Goal: Task Accomplishment & Management: Complete application form

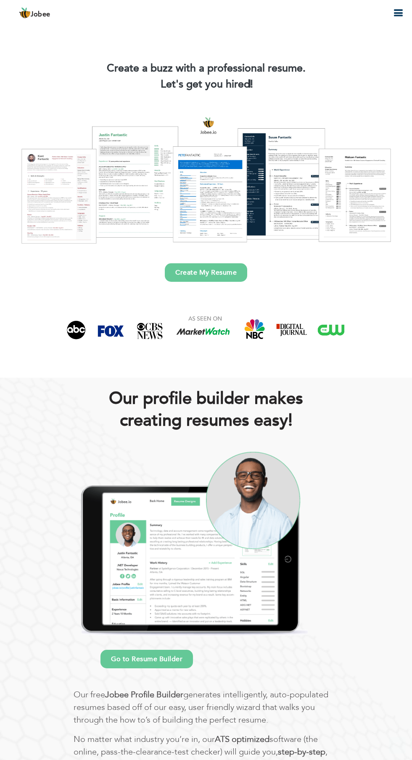
click at [208, 271] on link "Create My Resume" at bounding box center [206, 272] width 82 height 19
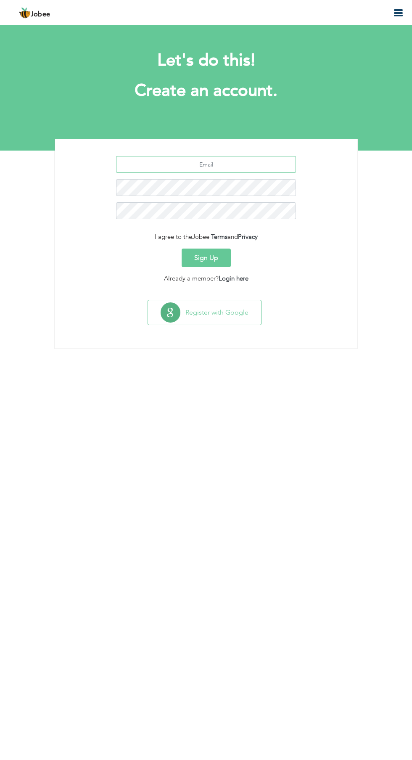
click at [230, 161] on input "text" at bounding box center [206, 164] width 180 height 17
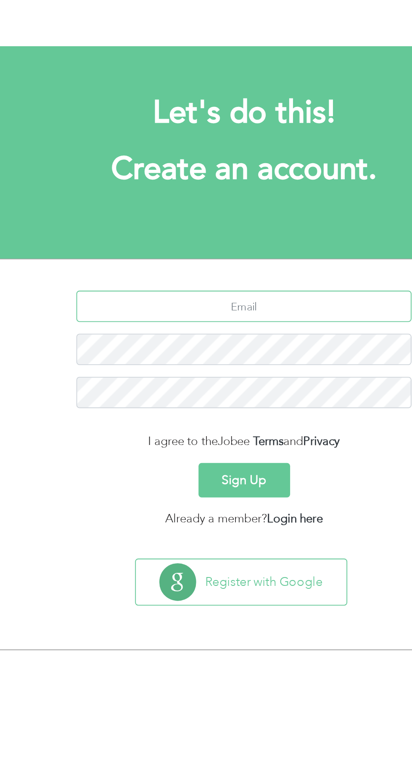
type input "[EMAIL_ADDRESS][DOMAIN_NAME]"
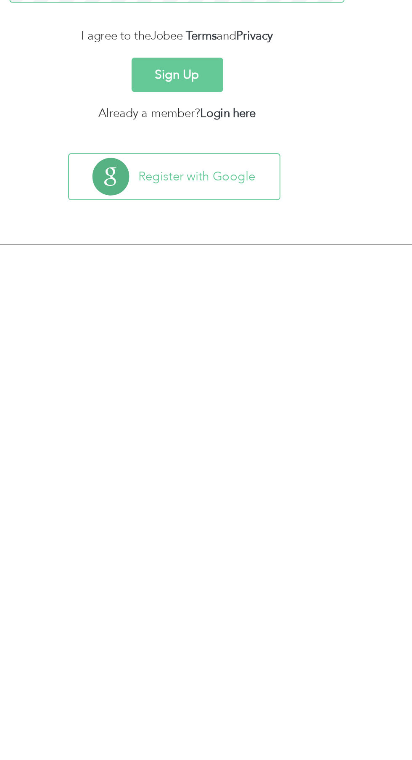
click at [182, 249] on button "Sign Up" at bounding box center [206, 258] width 49 height 19
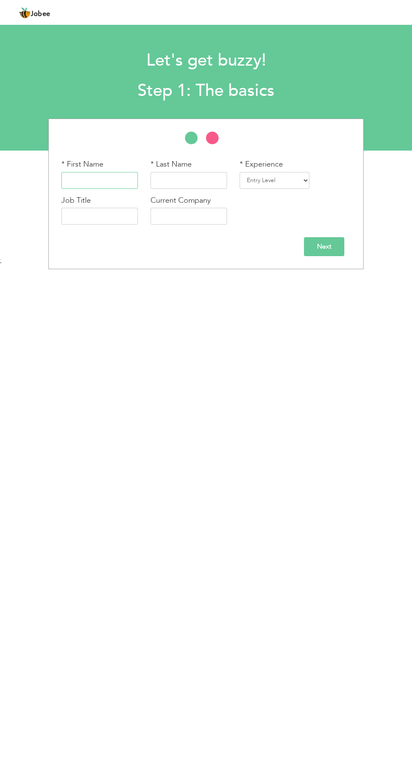
click at [119, 180] on input "text" at bounding box center [99, 180] width 77 height 17
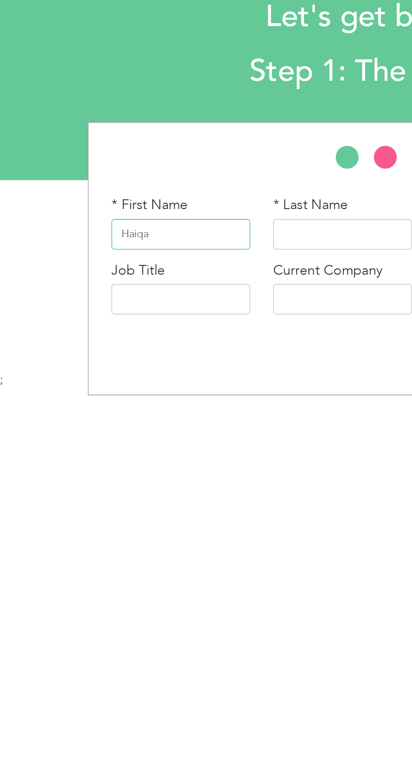
type input "Haiqa"
click at [182, 179] on input "text" at bounding box center [189, 180] width 77 height 17
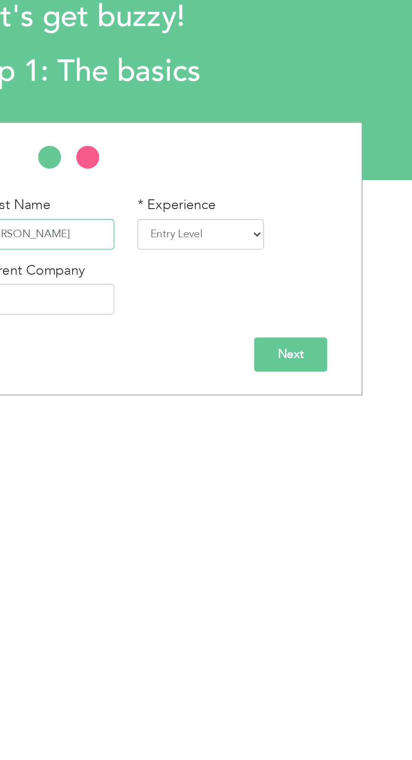
type input "Shahbaz"
click at [303, 180] on select "Entry Level Less than 1 Year 1 Year 2 Years 3 Years 4 Years 5 Years 6 Years 7 Y…" at bounding box center [275, 180] width 70 height 17
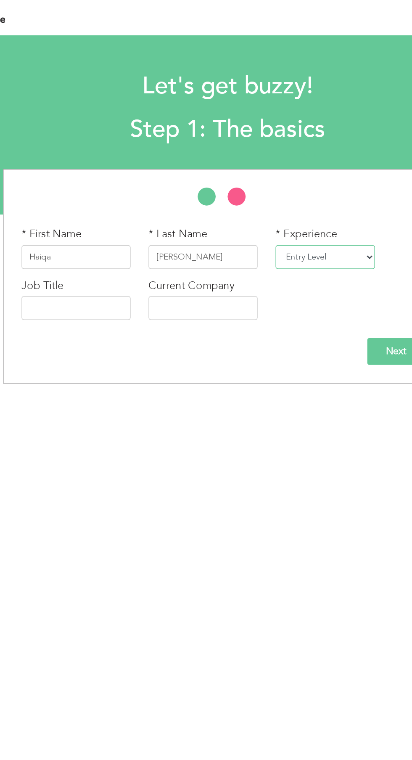
click at [303, 183] on select "Entry Level Less than 1 Year 1 Year 2 Years 3 Years 4 Years 5 Years 6 Years 7 Y…" at bounding box center [275, 180] width 70 height 17
select select "2"
click at [242, 172] on select "Entry Level Less than 1 Year 1 Year 2 Years 3 Years 4 Years 5 Years 6 Years 7 Y…" at bounding box center [275, 180] width 70 height 17
click at [79, 218] on input "text" at bounding box center [99, 216] width 77 height 17
type input "Content Writer"
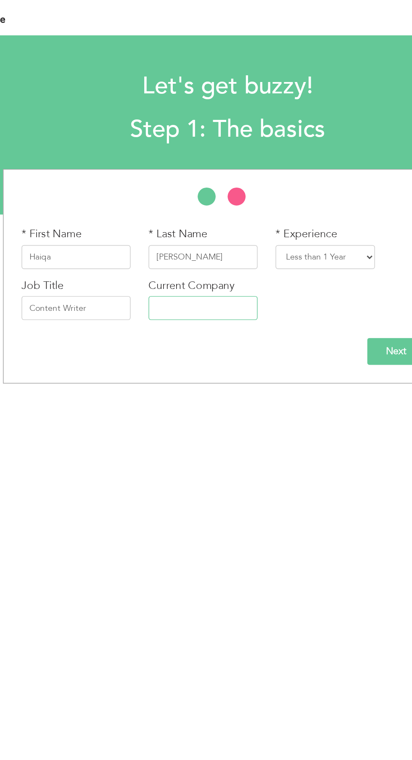
click at [198, 214] on input "text" at bounding box center [189, 216] width 77 height 17
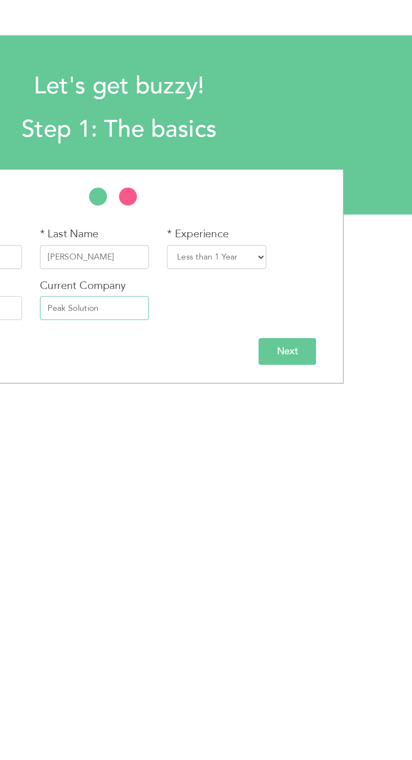
type input "Peak Solution"
click at [325, 248] on input "Next" at bounding box center [324, 246] width 40 height 19
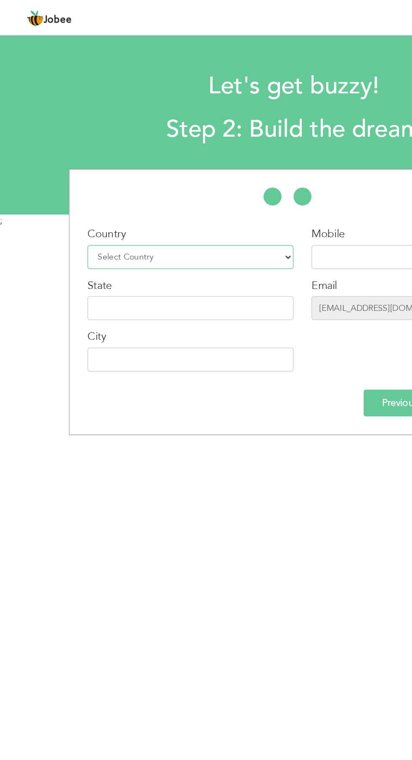
click at [147, 182] on select "Select Country Afghanistan Albania Algeria American Samoa Andorra Angola Anguil…" at bounding box center [133, 180] width 145 height 17
click at [166, 183] on select "Select Country Afghanistan Albania Algeria American Samoa Andorra Angola Anguil…" at bounding box center [133, 180] width 145 height 17
select select "166"
click at [61, 172] on select "Select Country Afghanistan Albania Algeria American Samoa Andorra Angola Anguil…" at bounding box center [133, 180] width 145 height 17
click at [249, 178] on input "text" at bounding box center [257, 180] width 77 height 17
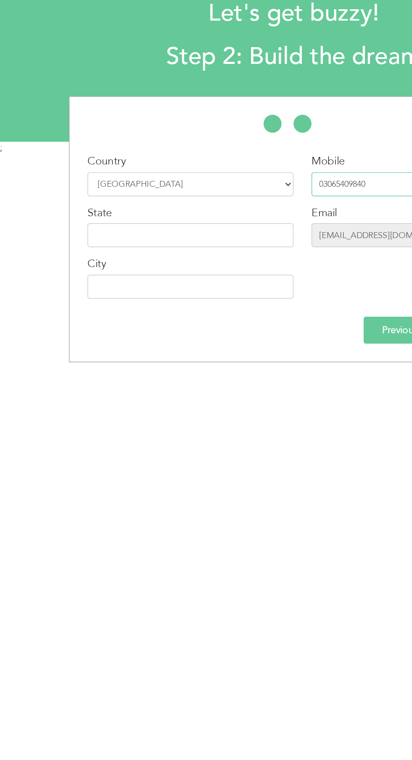
type input "03065409840"
click at [149, 250] on input "text" at bounding box center [133, 252] width 145 height 17
type input "Lahore"
click at [90, 215] on input "text" at bounding box center [133, 216] width 145 height 17
type input "Punjab"
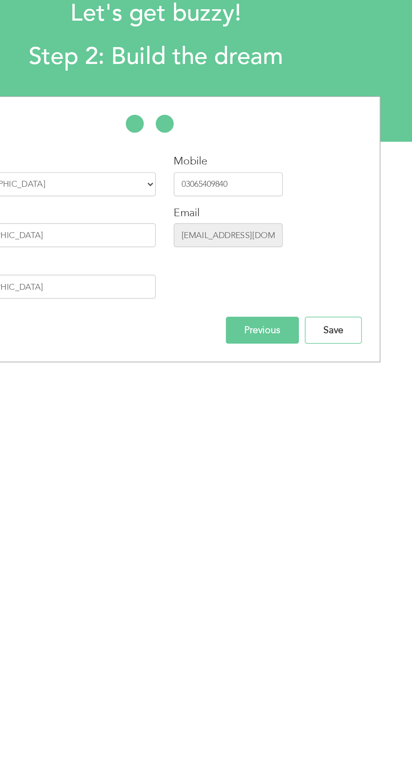
click at [339, 284] on input "Save" at bounding box center [331, 282] width 40 height 19
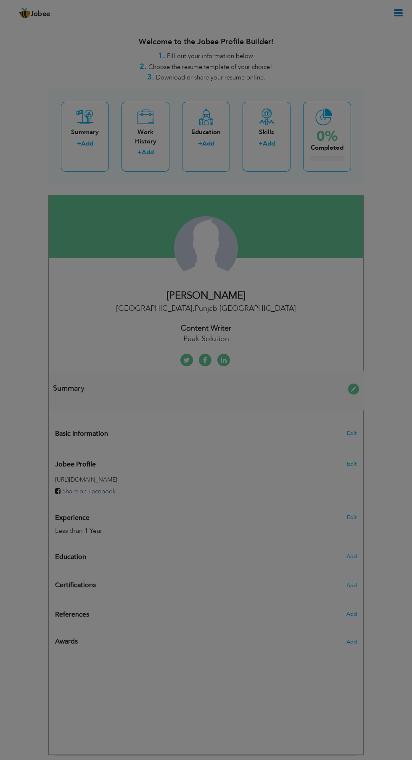
click at [0, 0] on div "× Summary Rich Text Editor, summaryEditor Editor toolbars Basic Styles Bold Ita…" at bounding box center [0, 0] width 0 height 0
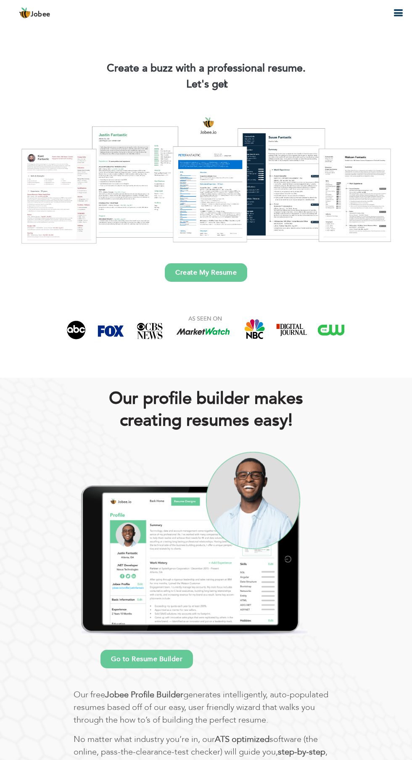
click at [211, 272] on link "Create My Resume" at bounding box center [206, 272] width 82 height 19
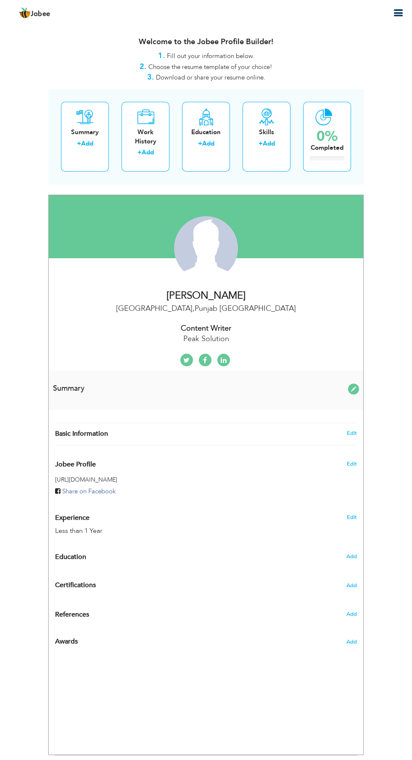
click at [204, 141] on link "Add" at bounding box center [208, 143] width 12 height 8
radio input "true"
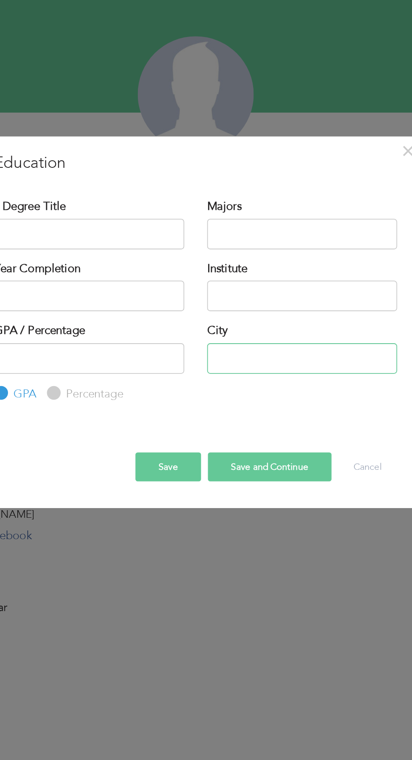
click at [264, 395] on input "text" at bounding box center [264, 393] width 105 height 17
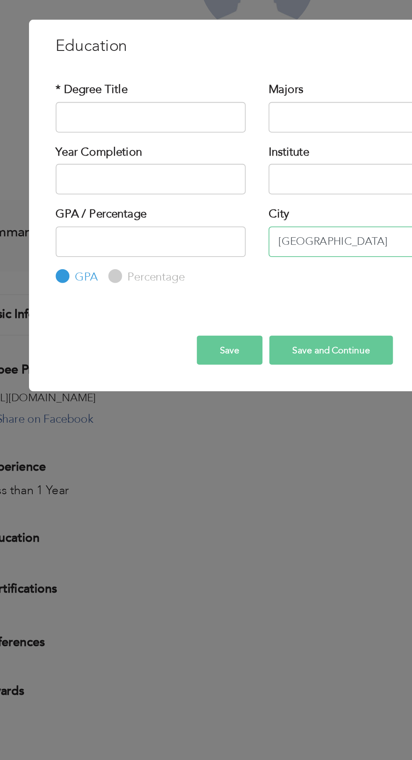
type input "Lahore"
click at [65, 421] on div "× Education * Degree Title Majors Year Completion Institute GPA" at bounding box center [206, 380] width 412 height 760
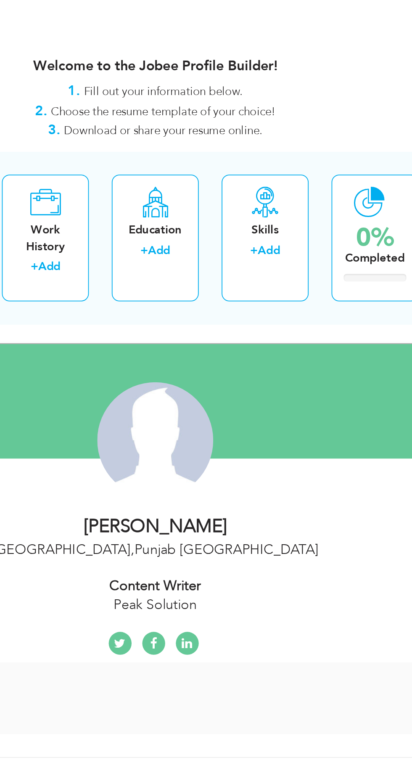
click at [262, 155] on div "Skills + Add" at bounding box center [267, 137] width 48 height 70
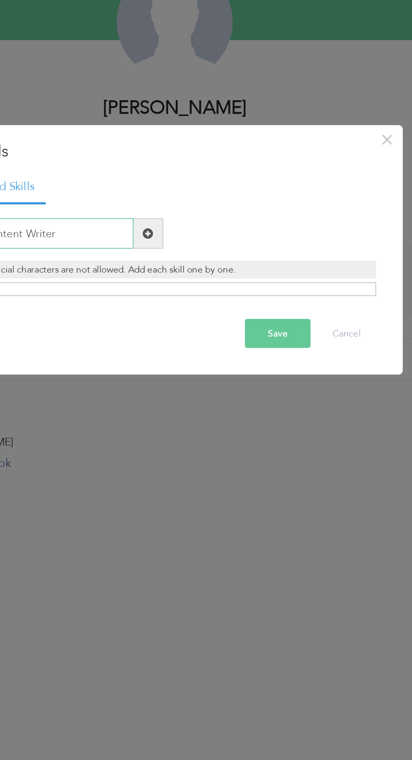
type input "Content Writer"
click at [261, 417] on button "Save" at bounding box center [263, 420] width 36 height 16
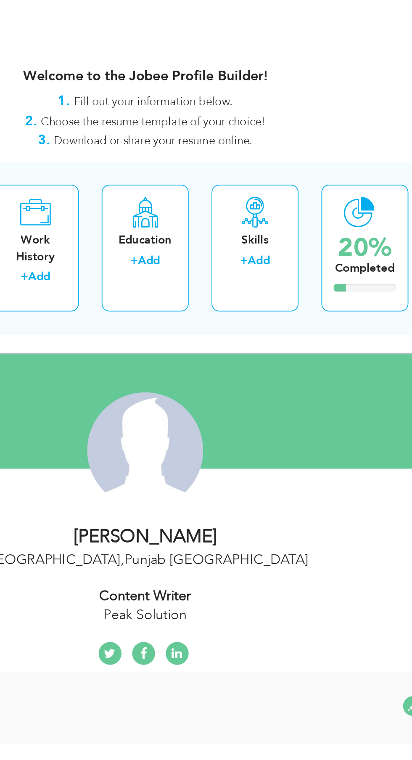
click at [214, 165] on div "Education + Add" at bounding box center [206, 137] width 48 height 70
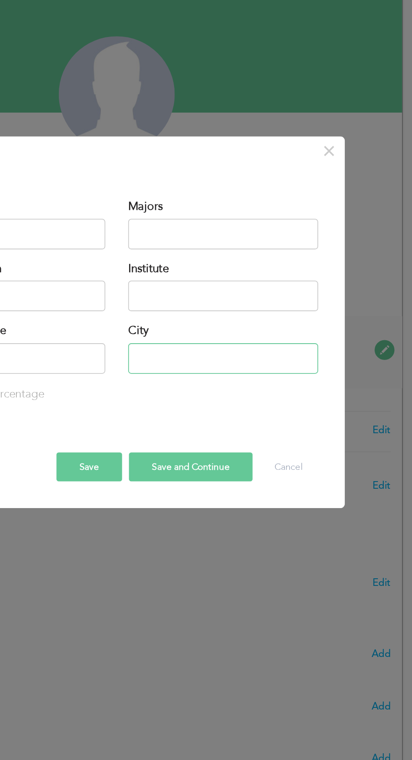
click at [274, 392] on input "text" at bounding box center [264, 393] width 105 height 17
click at [151, 277] on div "× Education * Degree Title Majors Institute" at bounding box center [206, 373] width 252 height 205
click at [151, 273] on div "× Education * Degree Title Majors Institute" at bounding box center [206, 373] width 252 height 205
click at [151, 229] on div "× Education * Degree Title Majors Year Completion Institute GPA" at bounding box center [206, 380] width 412 height 760
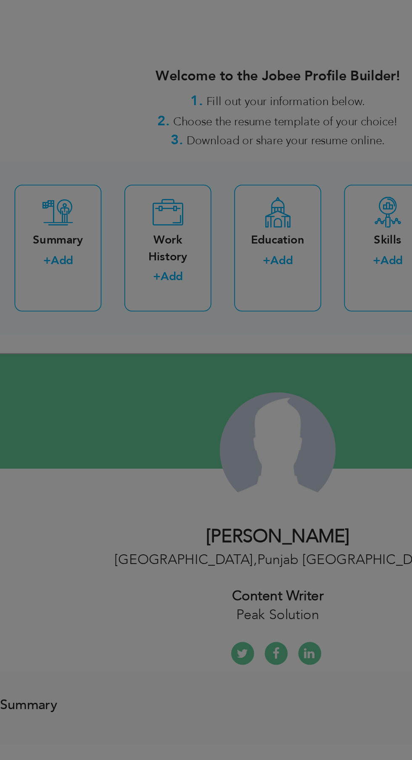
click at [0, 0] on div "× Work History * Job Title Company Duration Currently work here Country" at bounding box center [0, 0] width 0 height 0
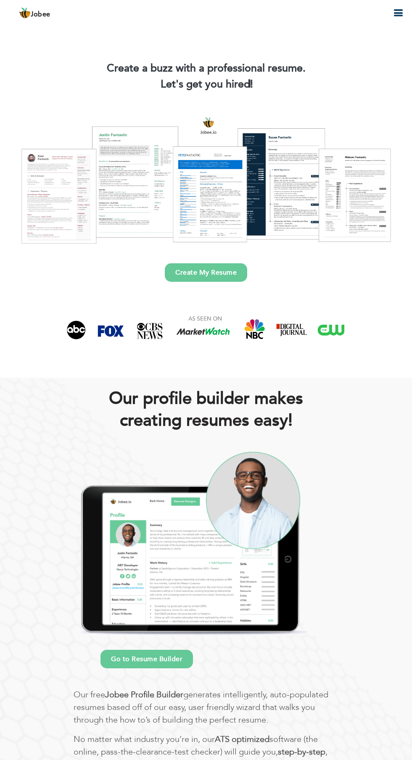
click at [216, 273] on link "Create My Resume" at bounding box center [206, 272] width 82 height 19
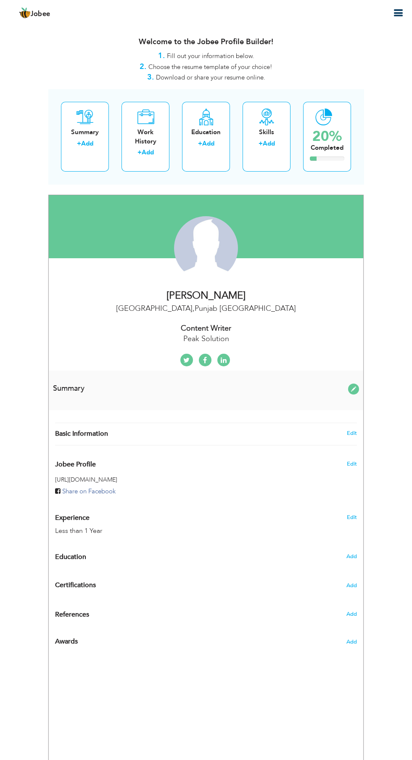
radio input "true"
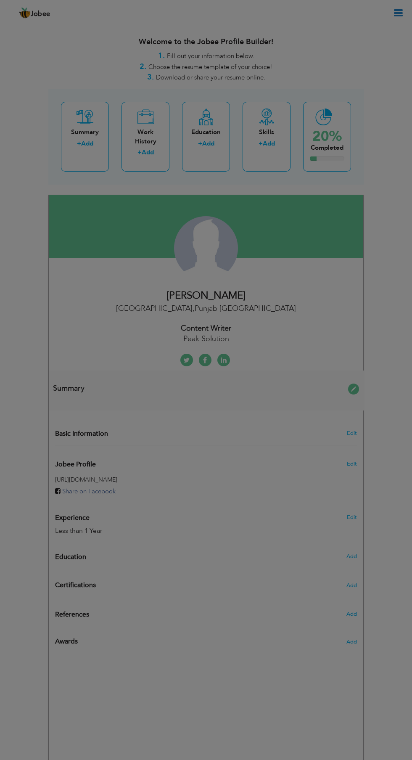
click at [0, 0] on div "× Education * Degree Title Majors Year Completion Institute GPA" at bounding box center [0, 0] width 0 height 0
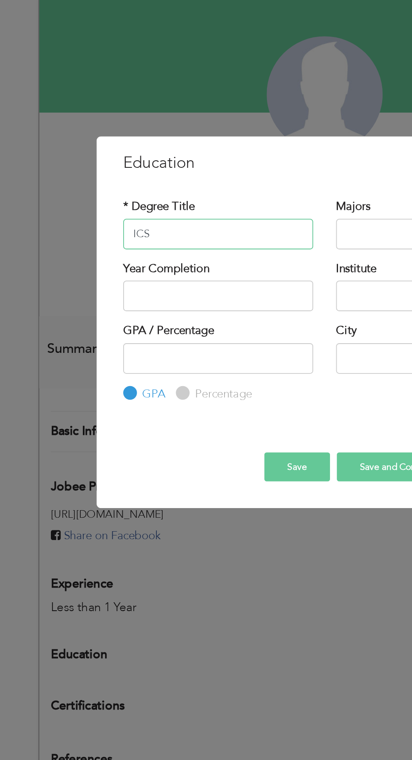
type input "ICS"
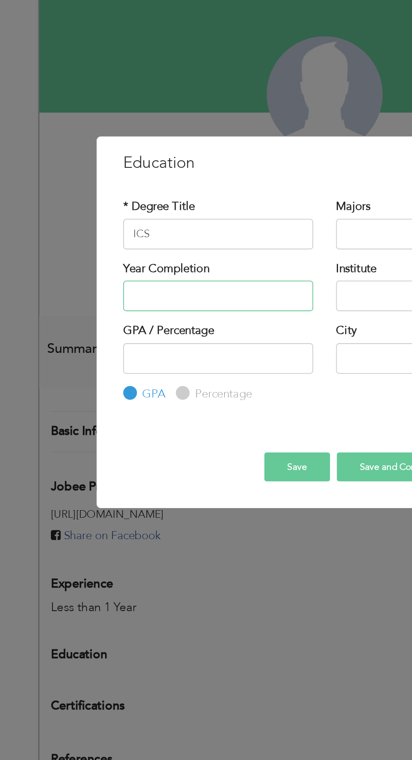
click at [101, 356] on input "text" at bounding box center [147, 359] width 105 height 17
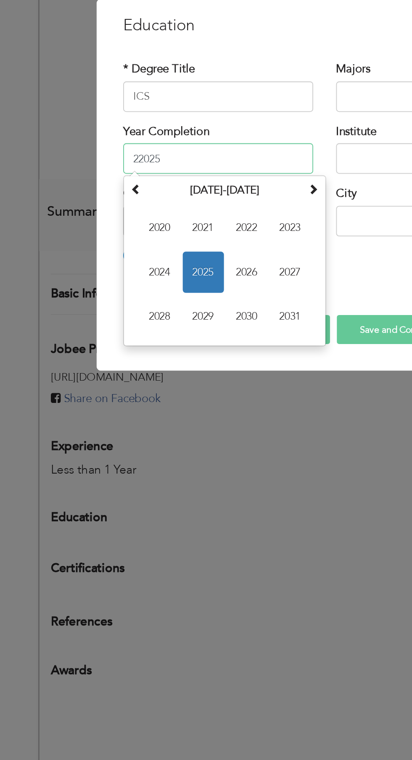
type input "2025"
click at [232, 360] on input "text" at bounding box center [264, 359] width 105 height 17
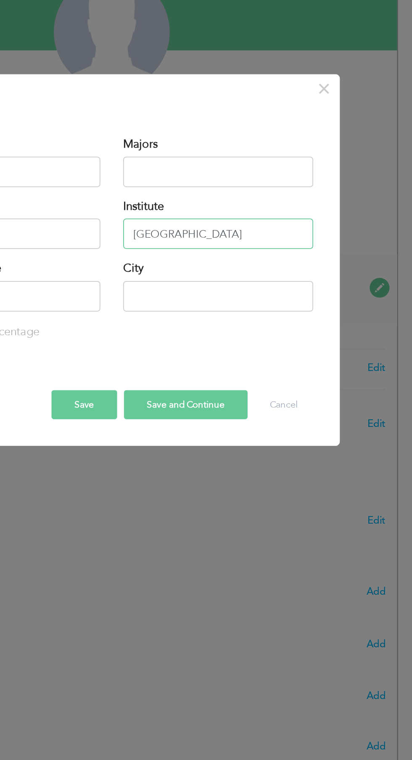
type input "Punjab college"
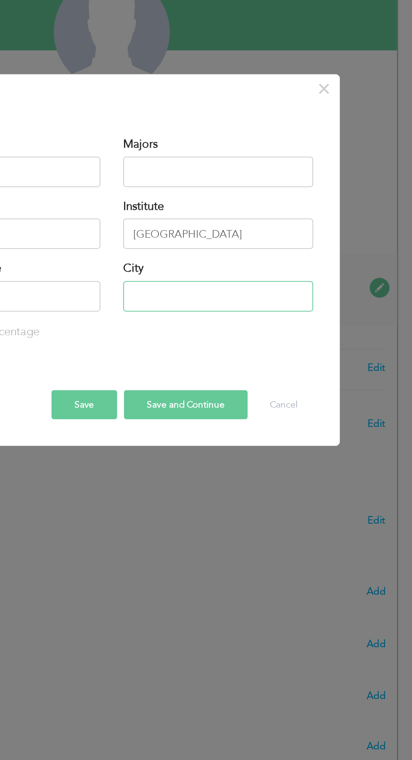
click at [256, 395] on input "text" at bounding box center [264, 393] width 105 height 17
type input "Lahore"
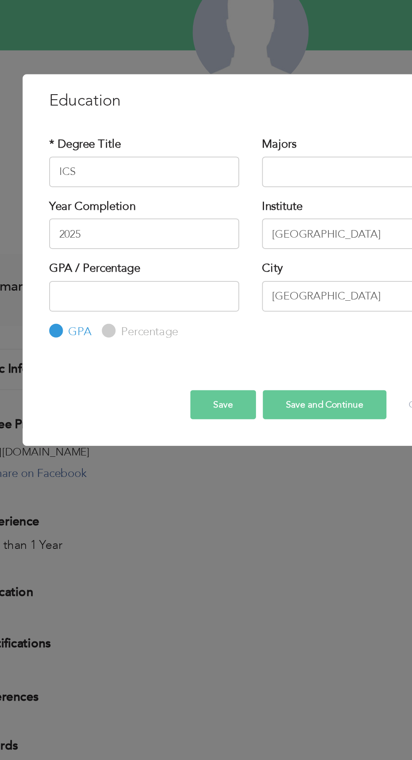
click at [127, 412] on input "Percentage" at bounding box center [126, 412] width 5 height 5
radio input "true"
click at [248, 324] on input "text" at bounding box center [264, 325] width 105 height 17
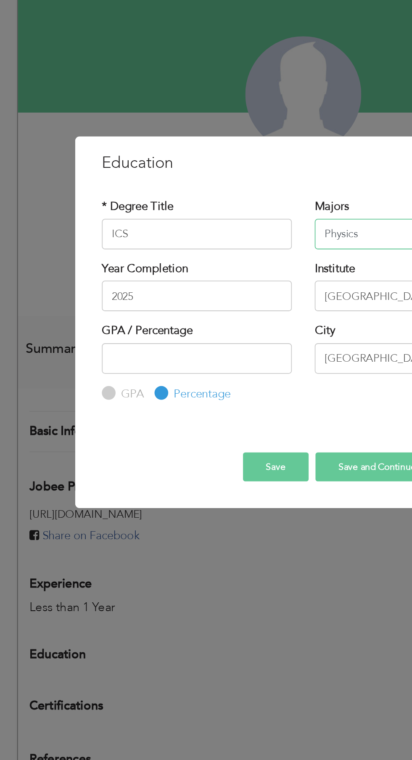
type input "Physics"
click at [165, 393] on input "number" at bounding box center [147, 393] width 105 height 17
type input "80"
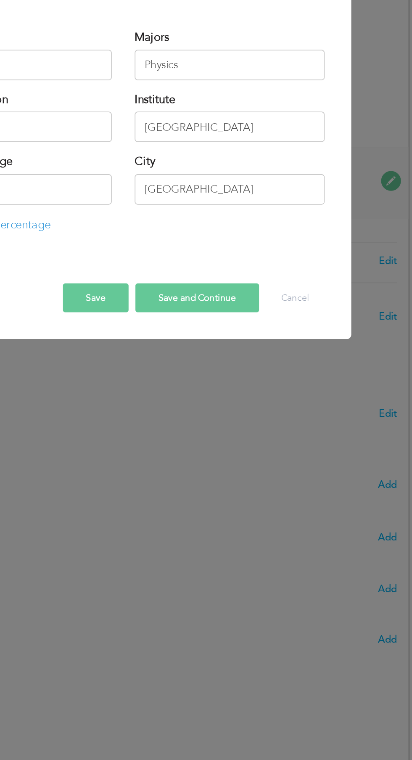
click at [245, 449] on button "Save and Continue" at bounding box center [247, 454] width 68 height 16
radio input "true"
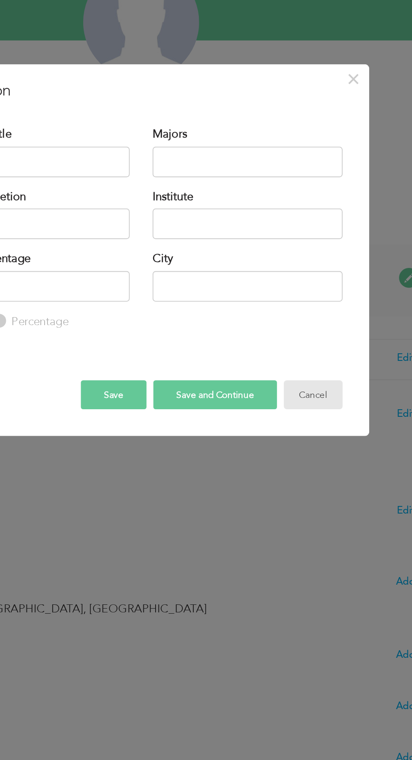
click at [305, 454] on button "Cancel" at bounding box center [301, 454] width 32 height 16
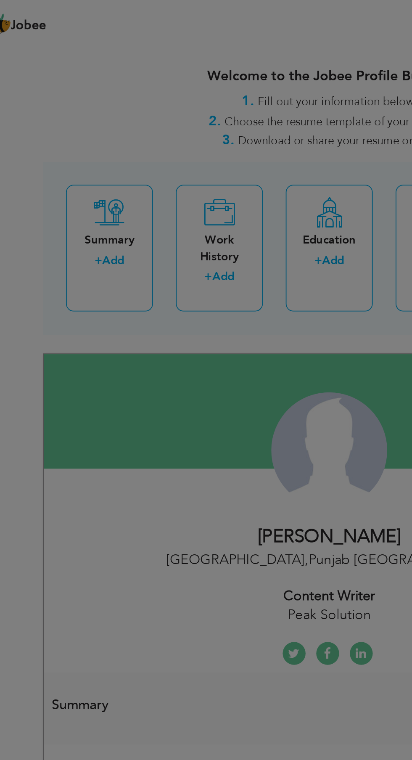
click at [0, 0] on div "× Work History * Job Title Company Duration Currently work here Country" at bounding box center [0, 0] width 0 height 0
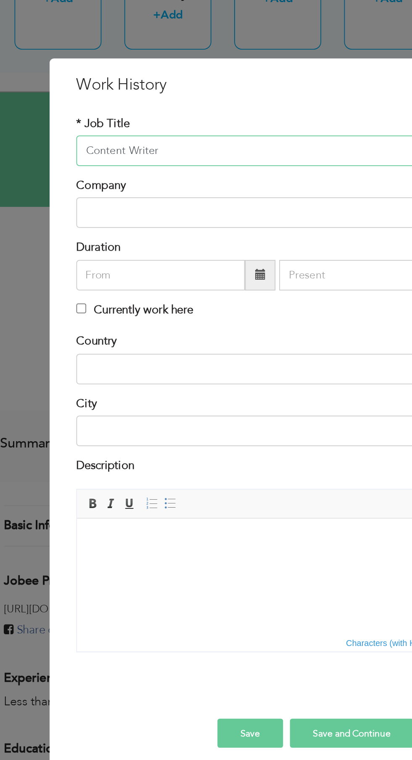
type input "Content Writer"
click at [139, 263] on input "text" at bounding box center [206, 261] width 222 height 17
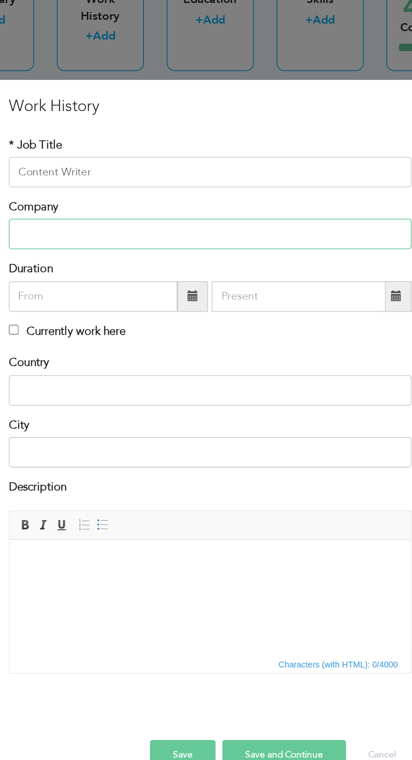
click at [181, 255] on input "text" at bounding box center [206, 261] width 222 height 17
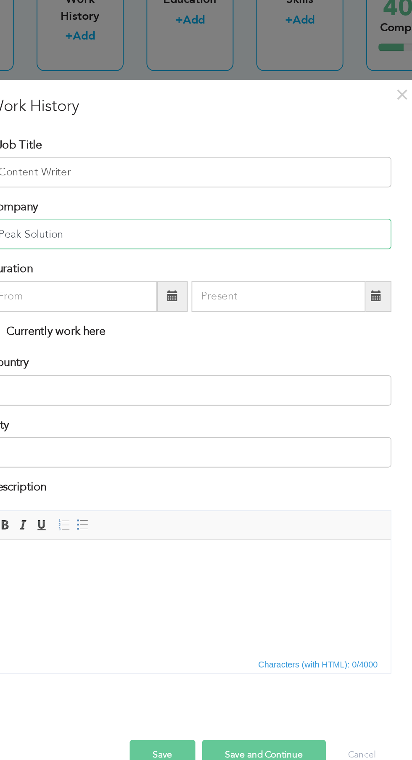
type input "Peak Solution"
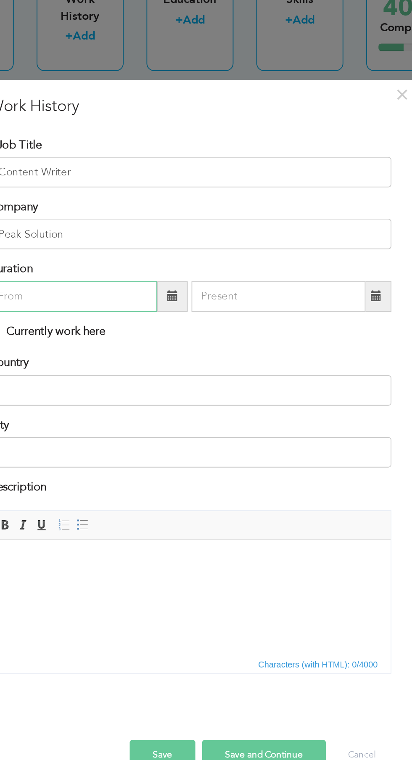
click at [129, 297] on input "text" at bounding box center [141, 295] width 93 height 17
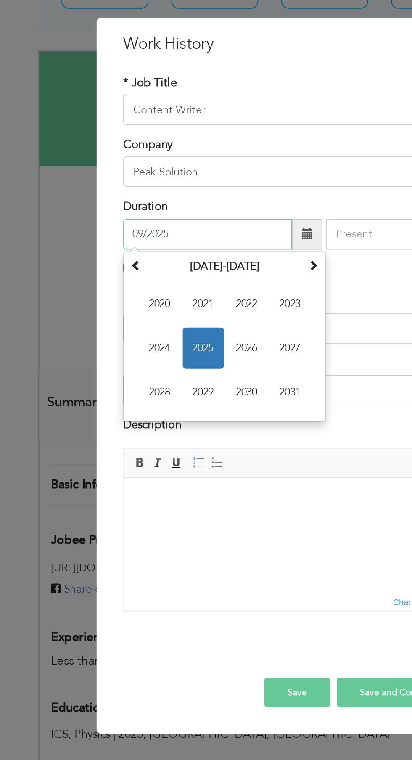
click at [115, 360] on span "2024" at bounding box center [115, 358] width 23 height 23
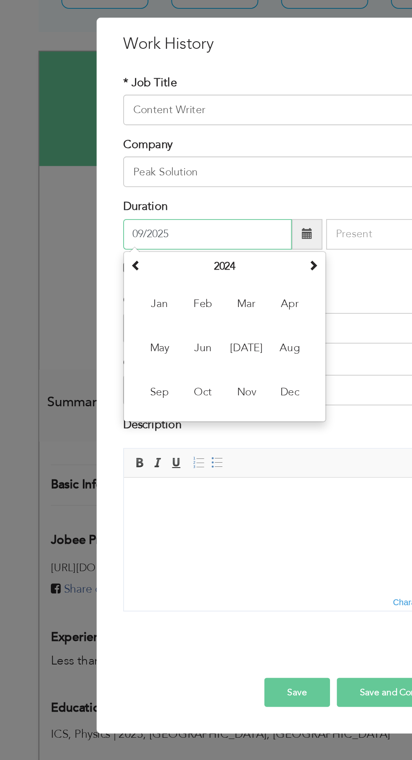
click at [116, 386] on span "Sep" at bounding box center [115, 383] width 23 height 23
type input "09/2024"
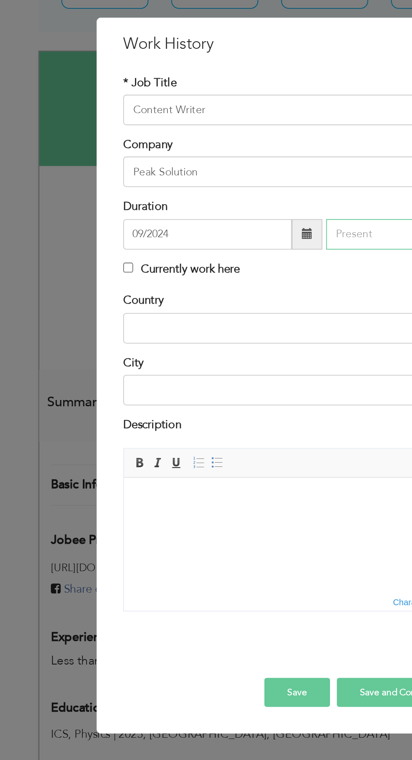
click at [234, 294] on input "text" at bounding box center [255, 295] width 96 height 17
type input "09/2025"
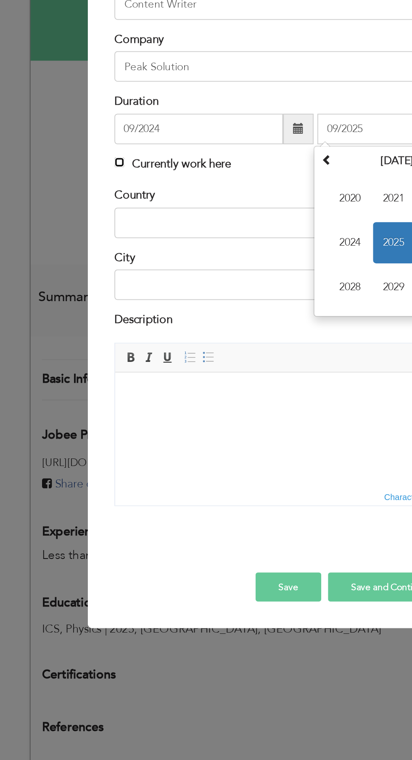
click at [99, 313] on input "Currently work here" at bounding box center [97, 313] width 5 height 5
checkbox input "true"
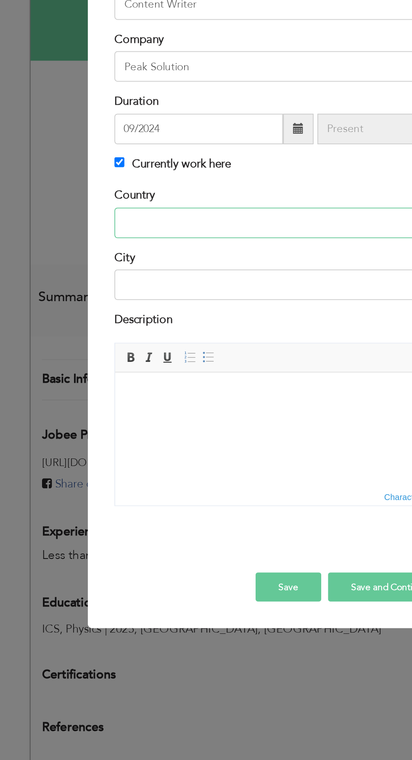
click at [219, 345] on input "text" at bounding box center [206, 347] width 222 height 17
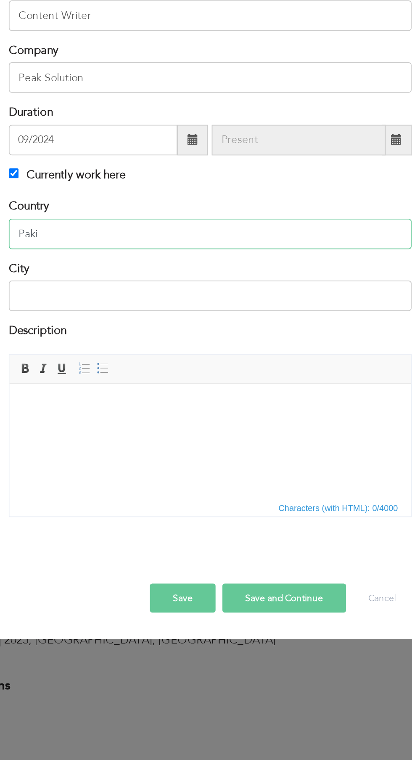
type input "Paki"
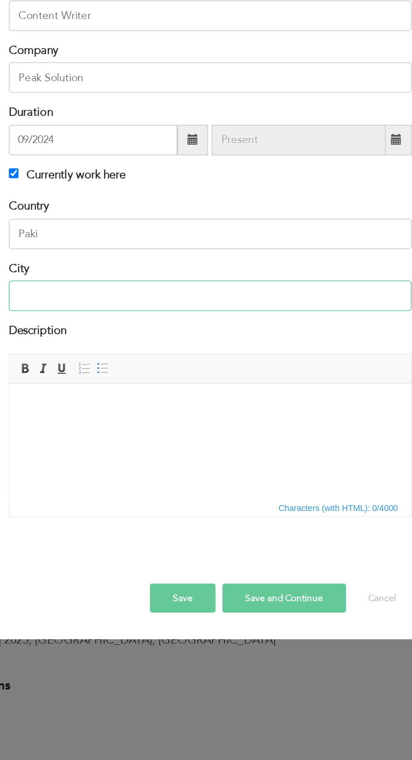
click at [260, 375] on input "text" at bounding box center [206, 382] width 222 height 17
type input "S"
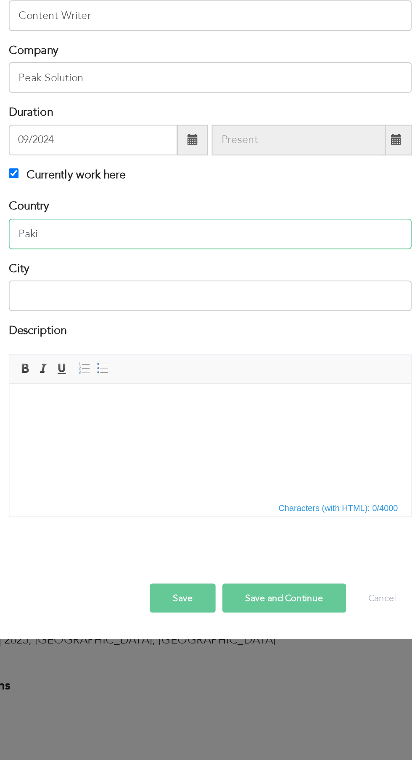
click at [140, 346] on input "Paki" at bounding box center [206, 347] width 222 height 17
type input "Pakistan"
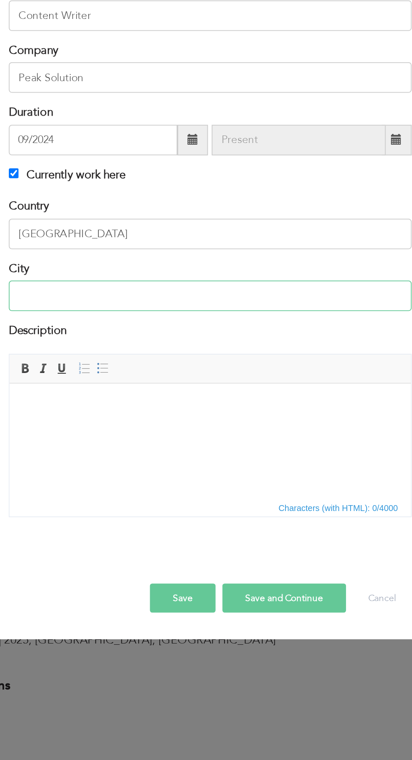
click at [202, 378] on input "text" at bounding box center [206, 382] width 222 height 17
type input "Lahore"
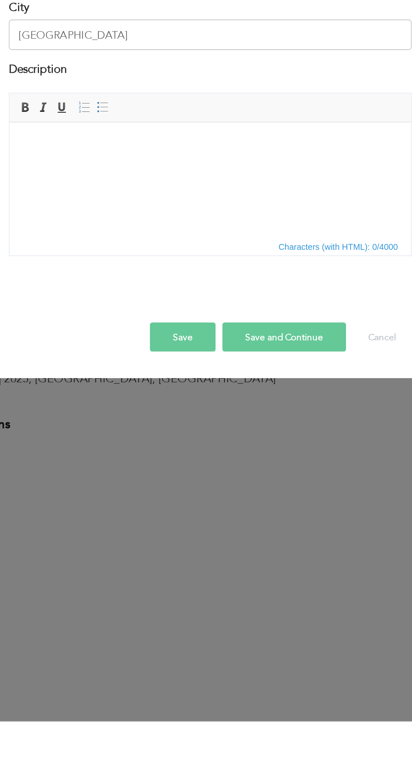
click at [251, 551] on button "Save and Continue" at bounding box center [247, 549] width 68 height 16
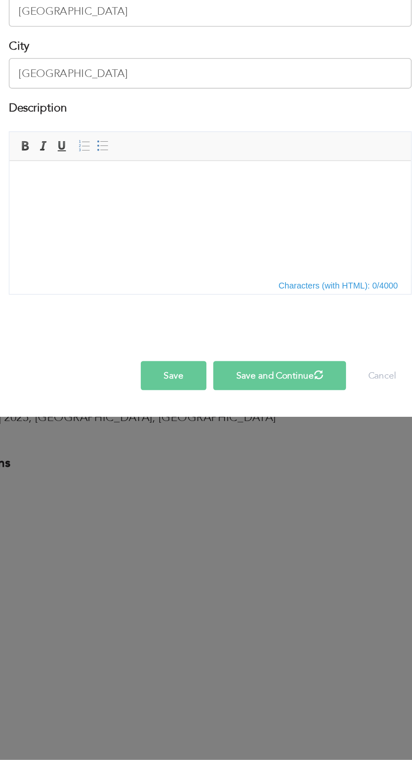
checkbox input "false"
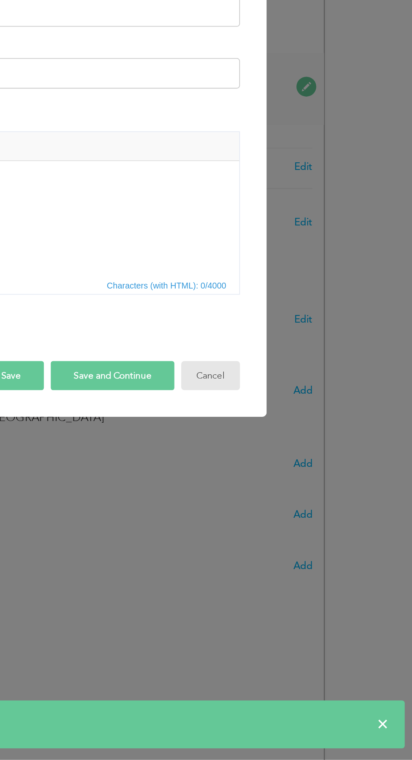
click at [308, 552] on button "Cancel" at bounding box center [301, 549] width 32 height 16
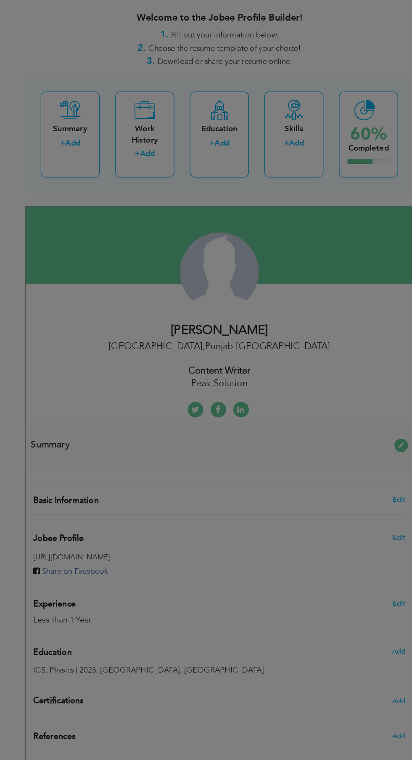
click at [0, 0] on div "× Summary Rich Text Editor, summaryEditor Editor toolbars Basic Styles Bold Ita…" at bounding box center [0, 0] width 0 height 0
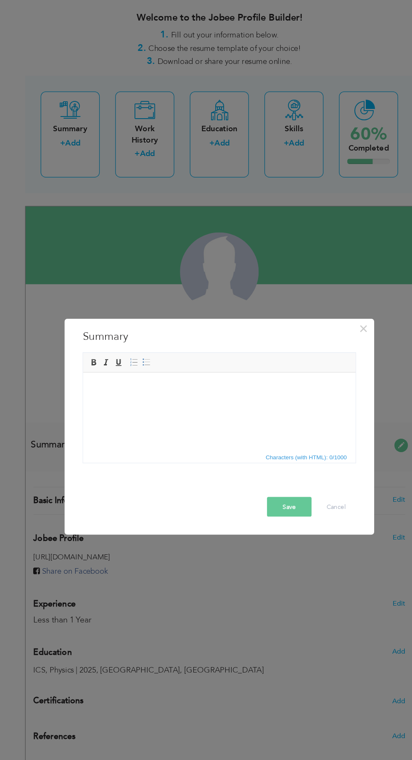
click at [271, 440] on button "Save" at bounding box center [263, 439] width 36 height 16
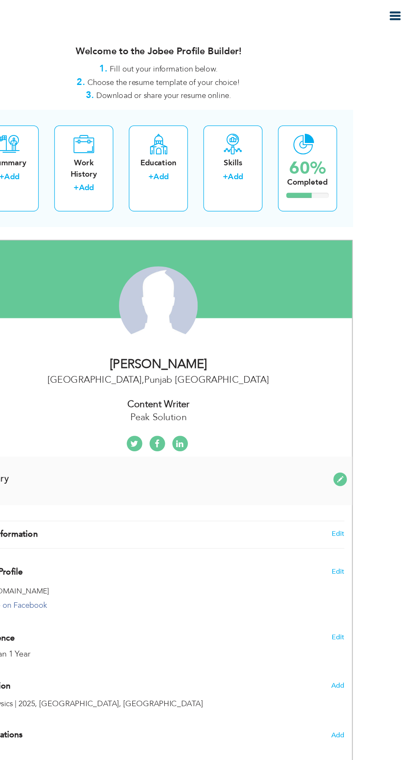
click at [0, 0] on div "× Skills Add Skills Duplicate entry Already Exist Save Cancel" at bounding box center [0, 0] width 0 height 0
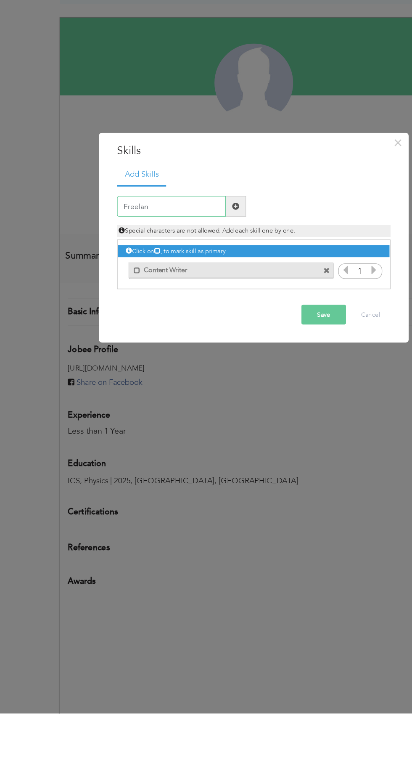
type input "Freelancer"
click at [246, 435] on div "Save Cancel" at bounding box center [206, 436] width 235 height 29
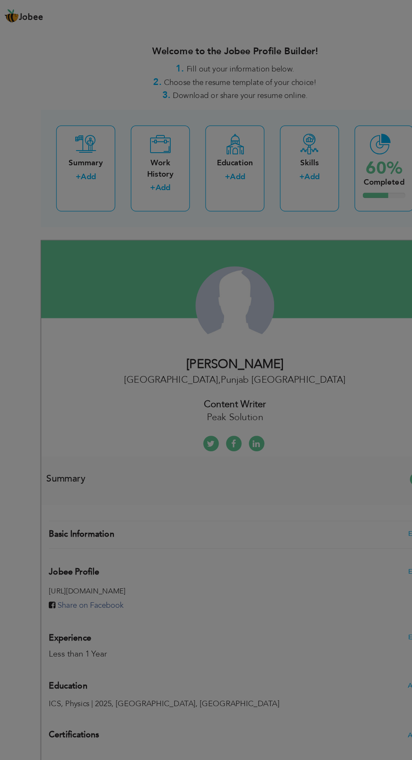
click at [0, 0] on div "× Summary Rich Text Editor, summaryEditor Editor toolbars Basic Styles Bold Ita…" at bounding box center [0, 0] width 0 height 0
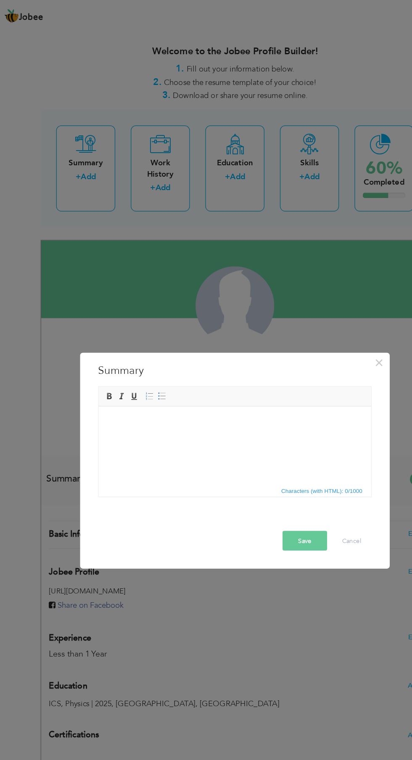
click at [136, 423] on body at bounding box center [209, 418] width 204 height 9
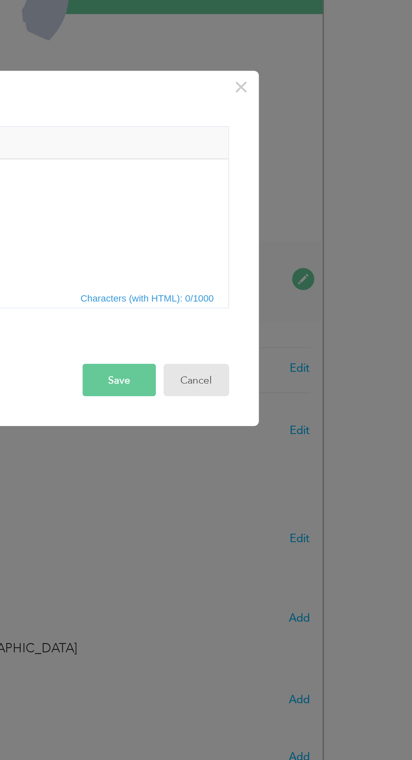
click at [312, 433] on button "Cancel" at bounding box center [301, 439] width 32 height 16
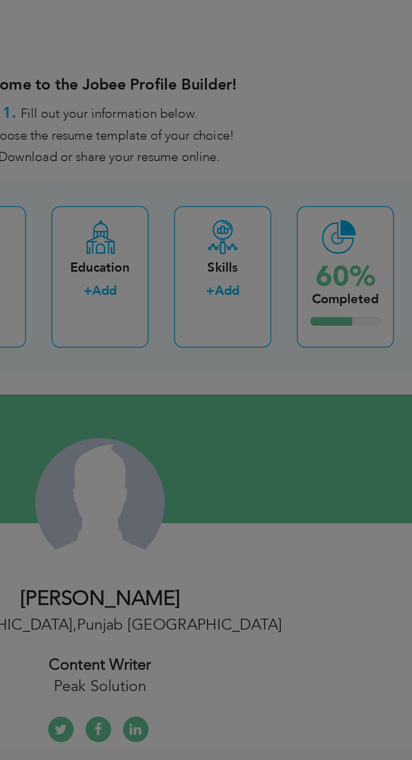
click at [0, 0] on div "× Skills Add Skills Duplicate entry Mark as primary skill. 1 1" at bounding box center [0, 0] width 0 height 0
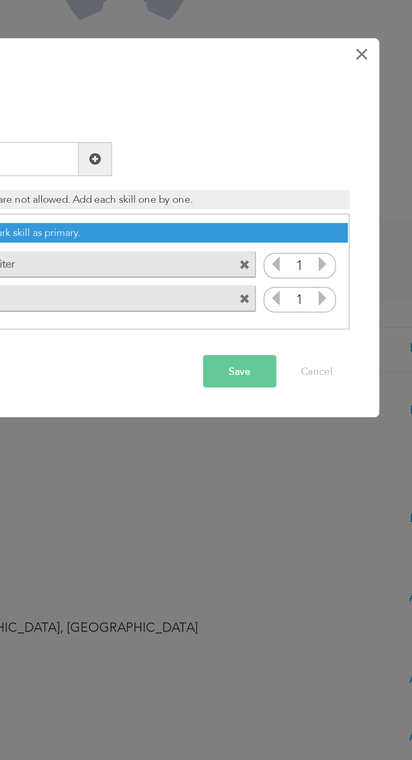
click at [324, 292] on span "×" at bounding box center [323, 288] width 7 height 15
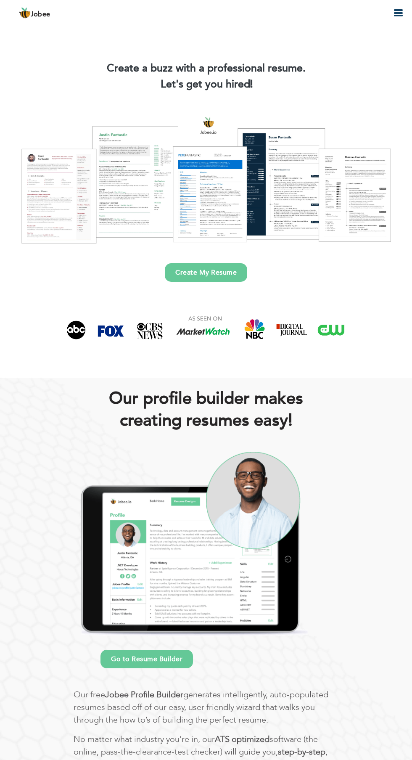
click at [205, 268] on link "Create My Resume" at bounding box center [206, 272] width 82 height 19
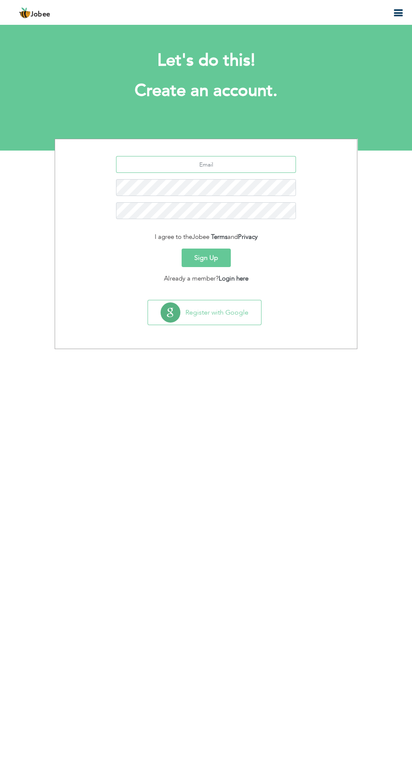
click at [267, 162] on input "text" at bounding box center [206, 164] width 180 height 17
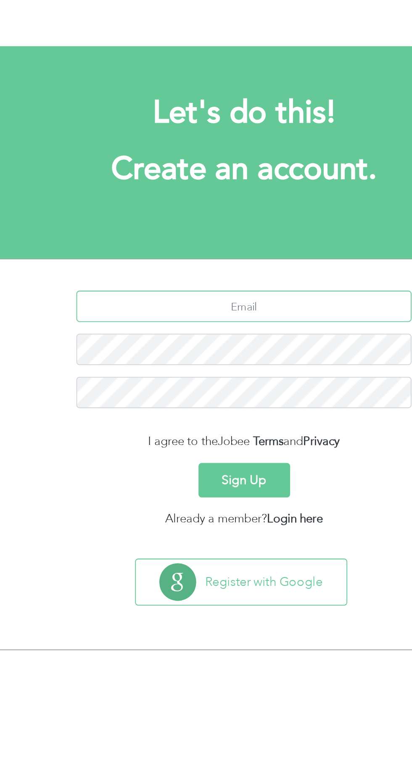
type input "[EMAIL_ADDRESS][DOMAIN_NAME]"
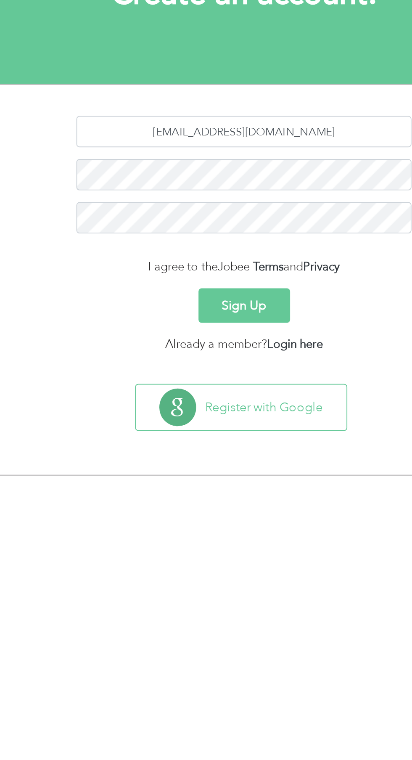
click at [205, 255] on button "Sign Up" at bounding box center [206, 258] width 49 height 19
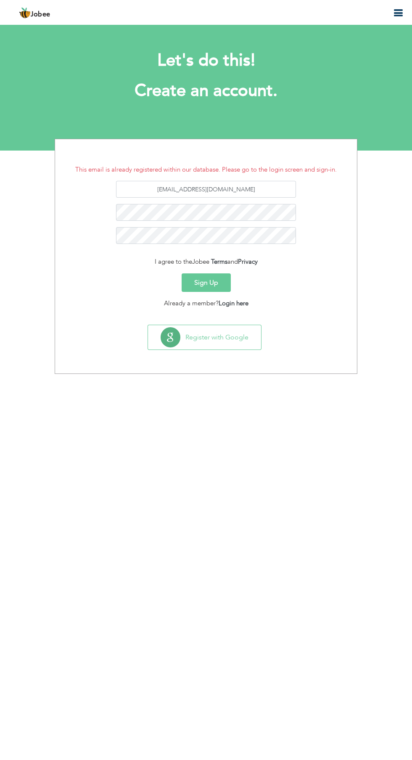
click at [401, 16] on icon "button" at bounding box center [398, 13] width 10 height 10
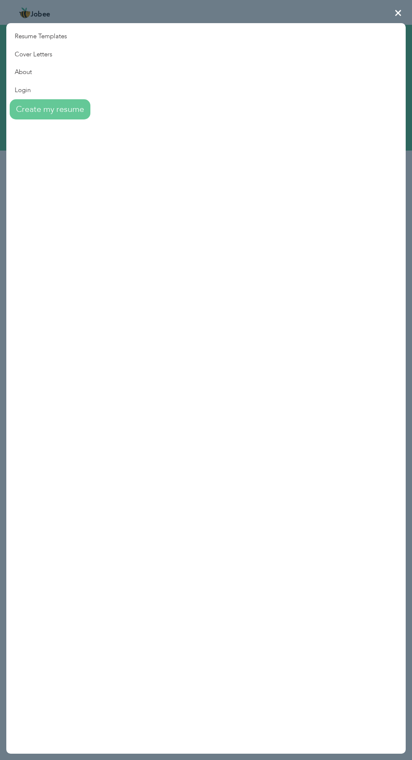
click at [400, 13] on icon "button" at bounding box center [398, 13] width 10 height 10
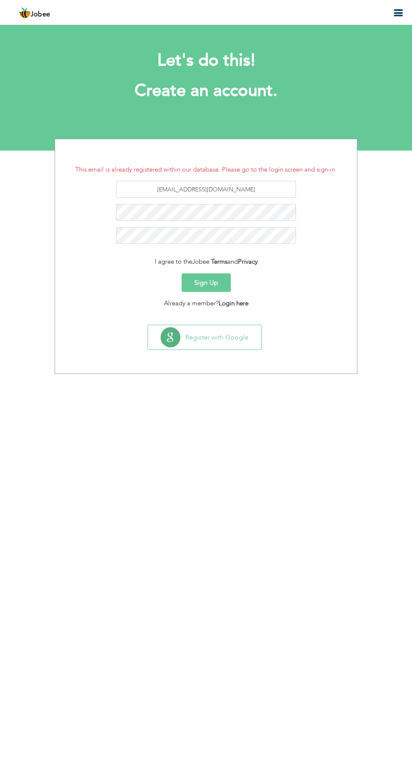
click at [398, 13] on icon "button" at bounding box center [398, 13] width 10 height 10
